Goal: Navigation & Orientation: Find specific page/section

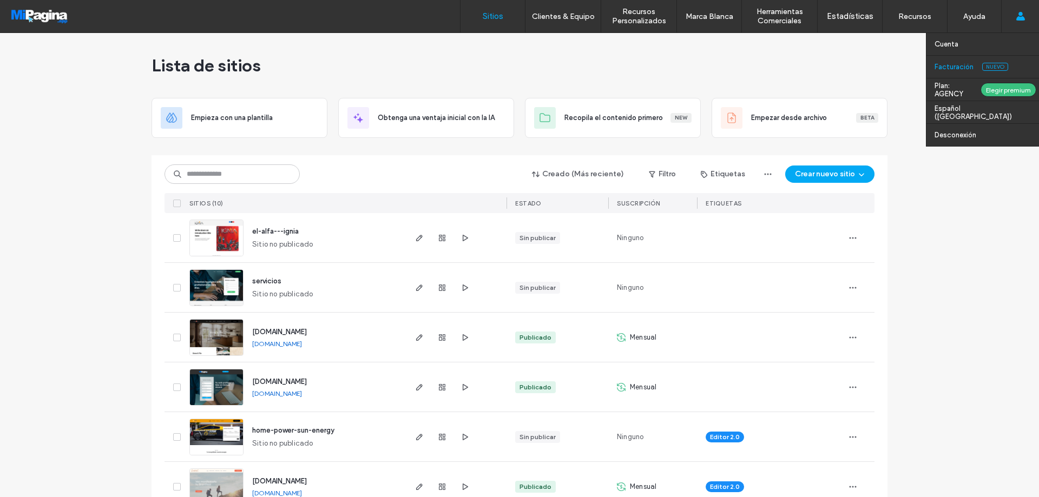
click at [958, 68] on label "Facturación" at bounding box center [953, 67] width 39 height 8
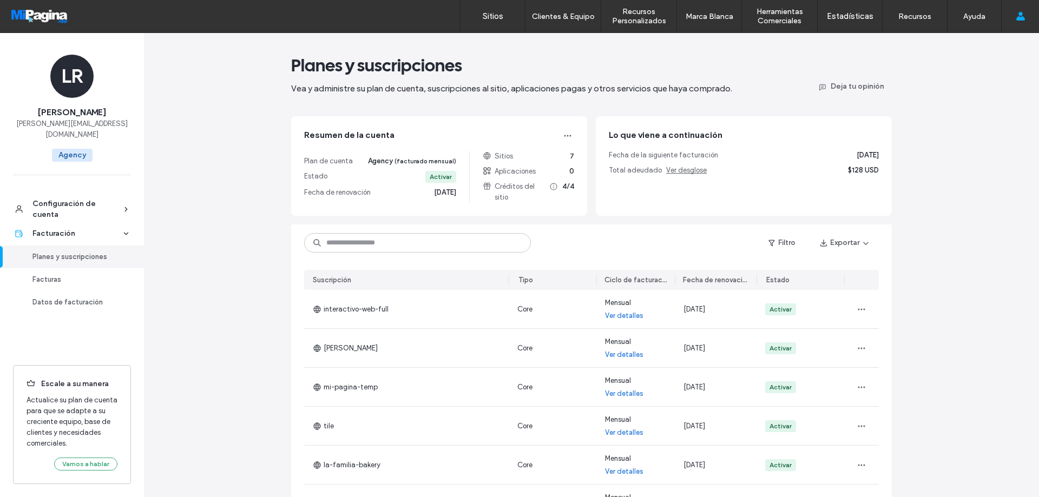
click at [58, 15] on div at bounding box center [69, 16] width 123 height 17
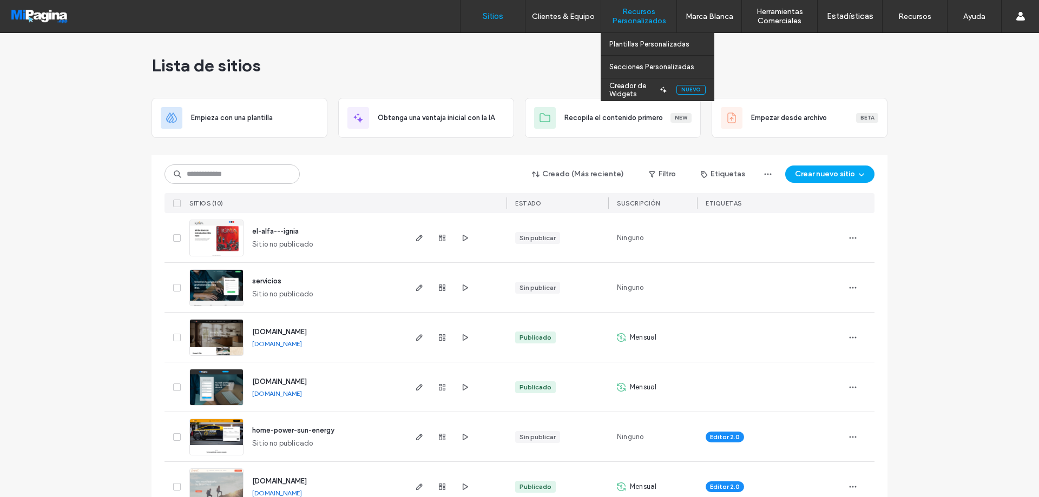
click at [632, 18] on label "Recursos Personalizados" at bounding box center [638, 16] width 75 height 18
click at [670, 44] on label "Plantillas Personalizadas" at bounding box center [649, 44] width 80 height 8
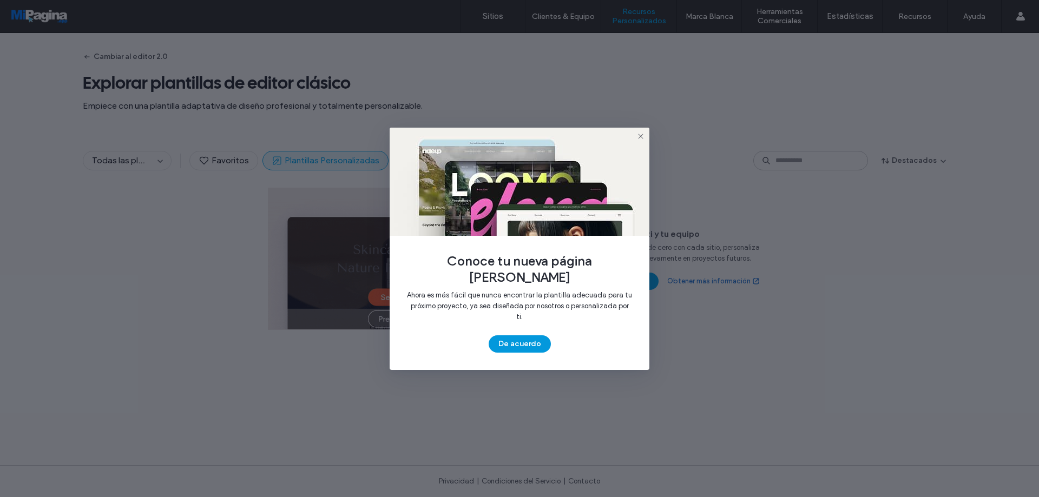
click at [523, 335] on button "De acuerdo" at bounding box center [520, 343] width 62 height 17
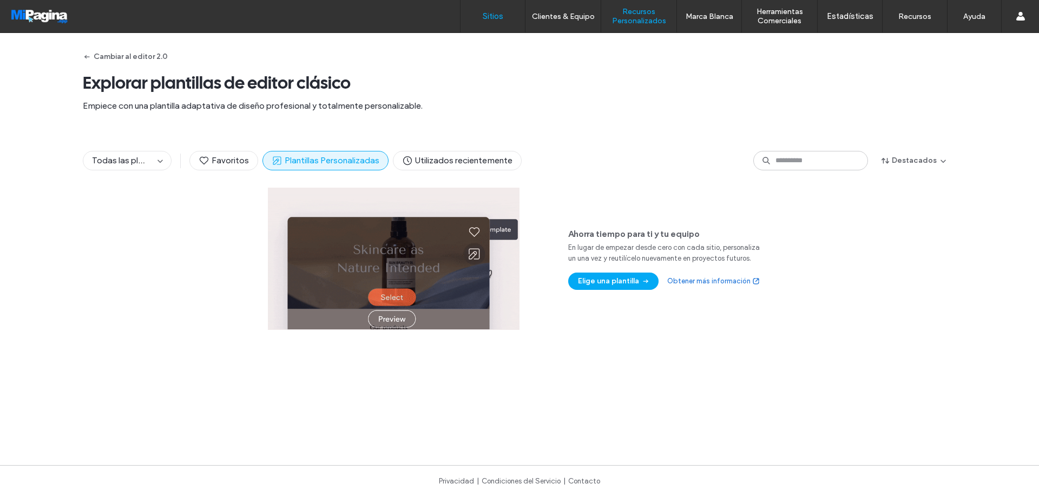
click at [486, 16] on label "Sitios" at bounding box center [493, 16] width 21 height 10
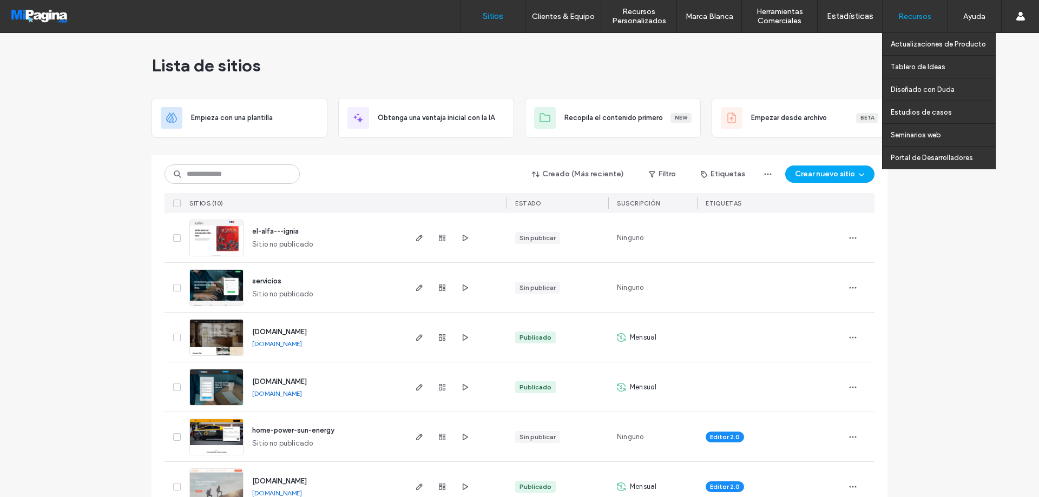
click at [885, 66] on div "Tablero de Ideas" at bounding box center [939, 66] width 113 height 23
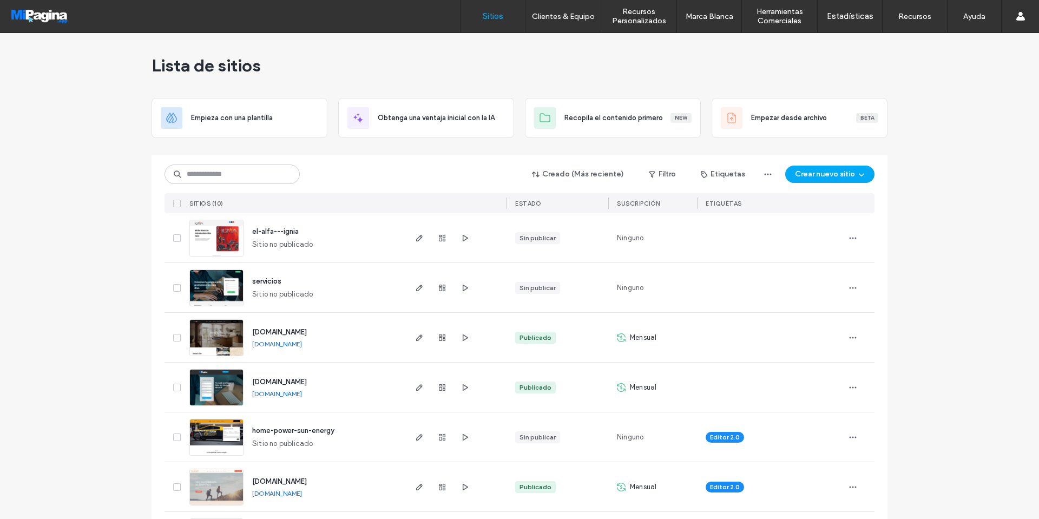
drag, startPoint x: 699, startPoint y: 185, endPoint x: 752, endPoint y: 223, distance: 65.2
click at [700, 185] on div "Creado (Más reciente) Filtro Etiquetas Crear nuevo sitio SITIOS (10) ESTADO Sus…" at bounding box center [519, 184] width 710 height 58
